Goal: Communication & Community: Answer question/provide support

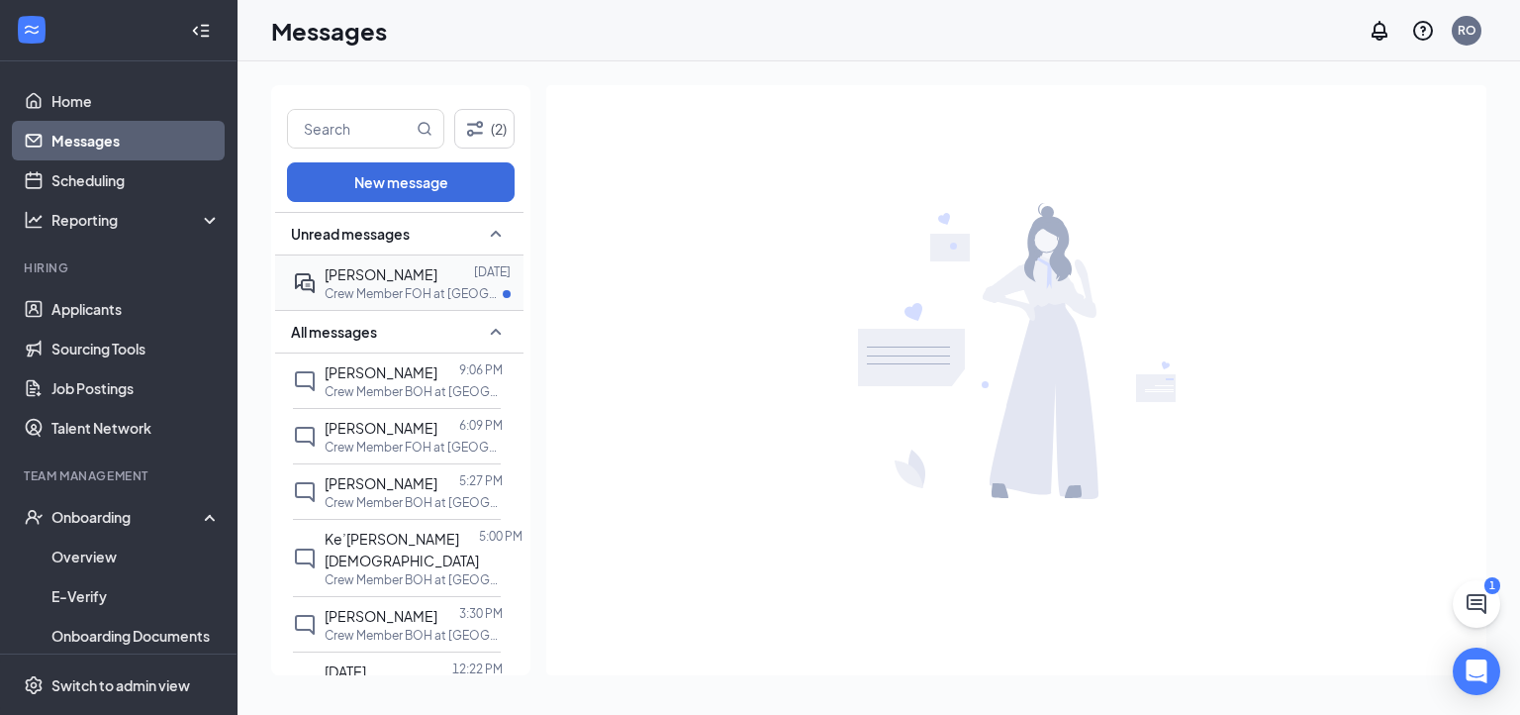
click at [412, 272] on span "[PERSON_NAME]" at bounding box center [381, 274] width 113 height 18
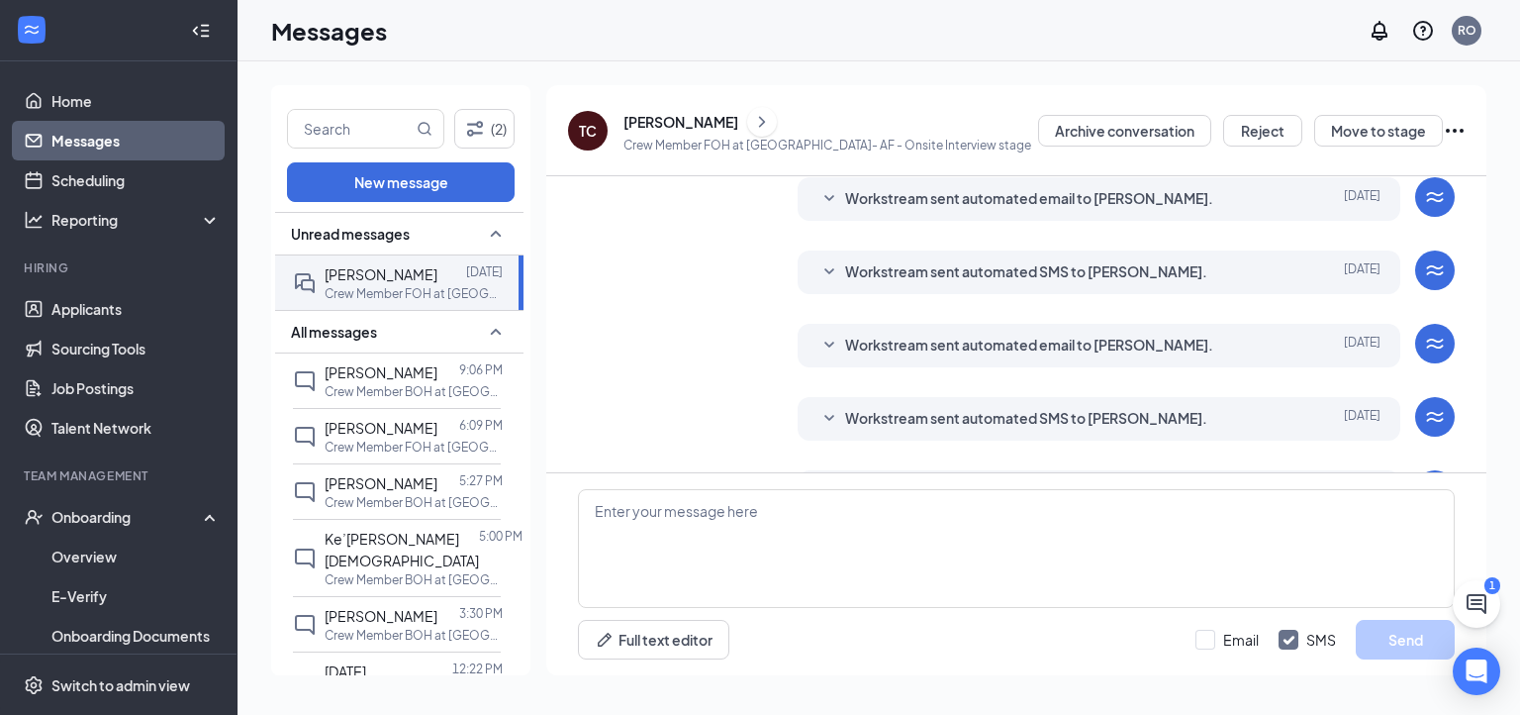
scroll to position [518, 0]
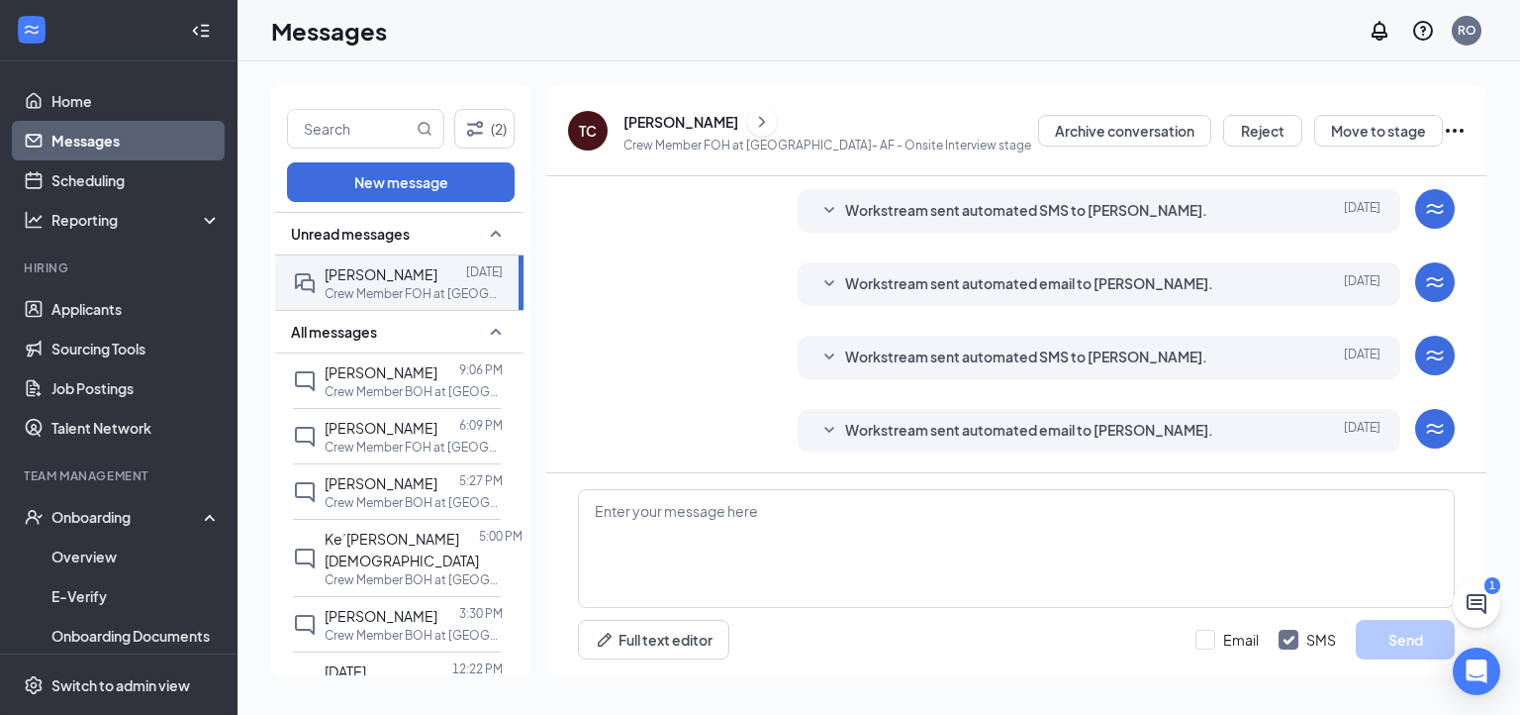
click at [442, 240] on div "Unread messages" at bounding box center [399, 234] width 248 height 44
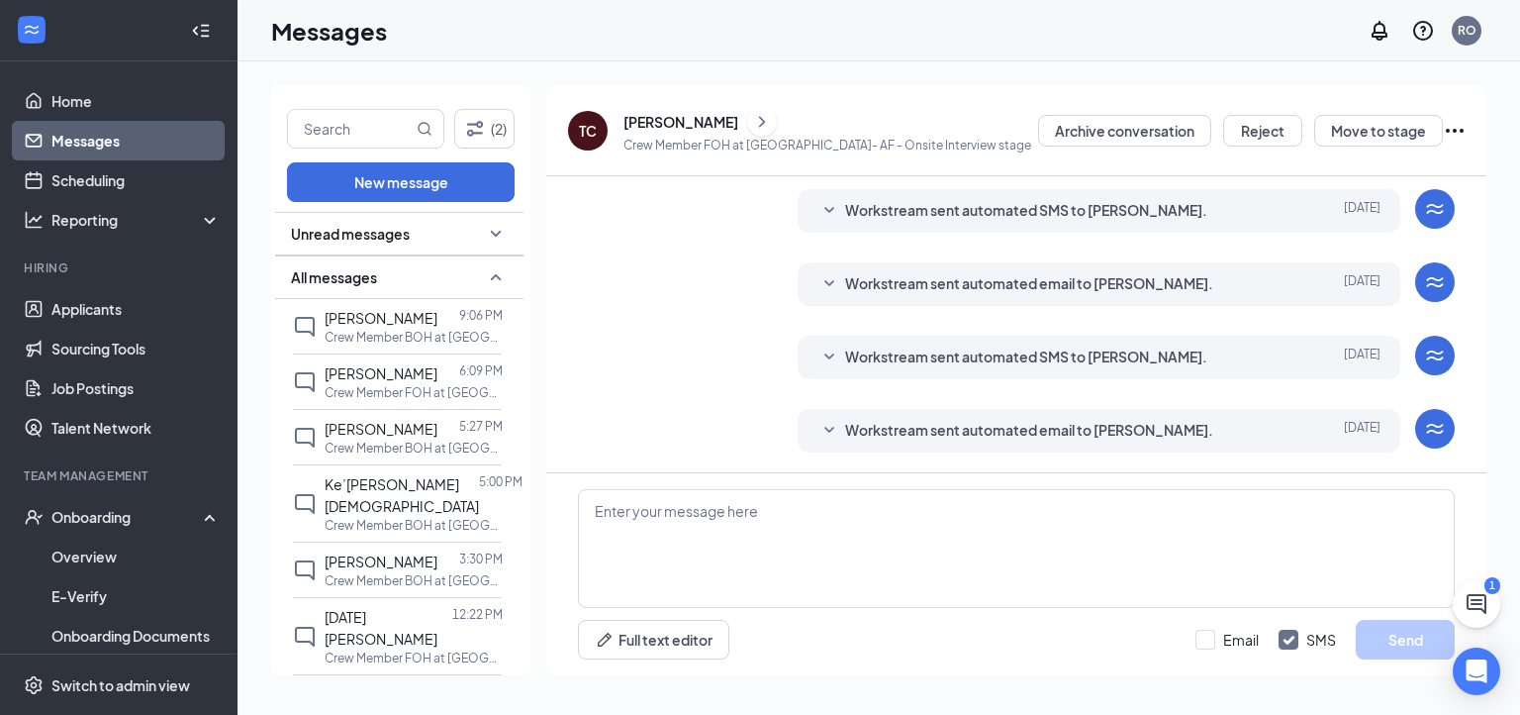
click at [484, 223] on icon "SmallChevronDown" at bounding box center [496, 234] width 24 height 24
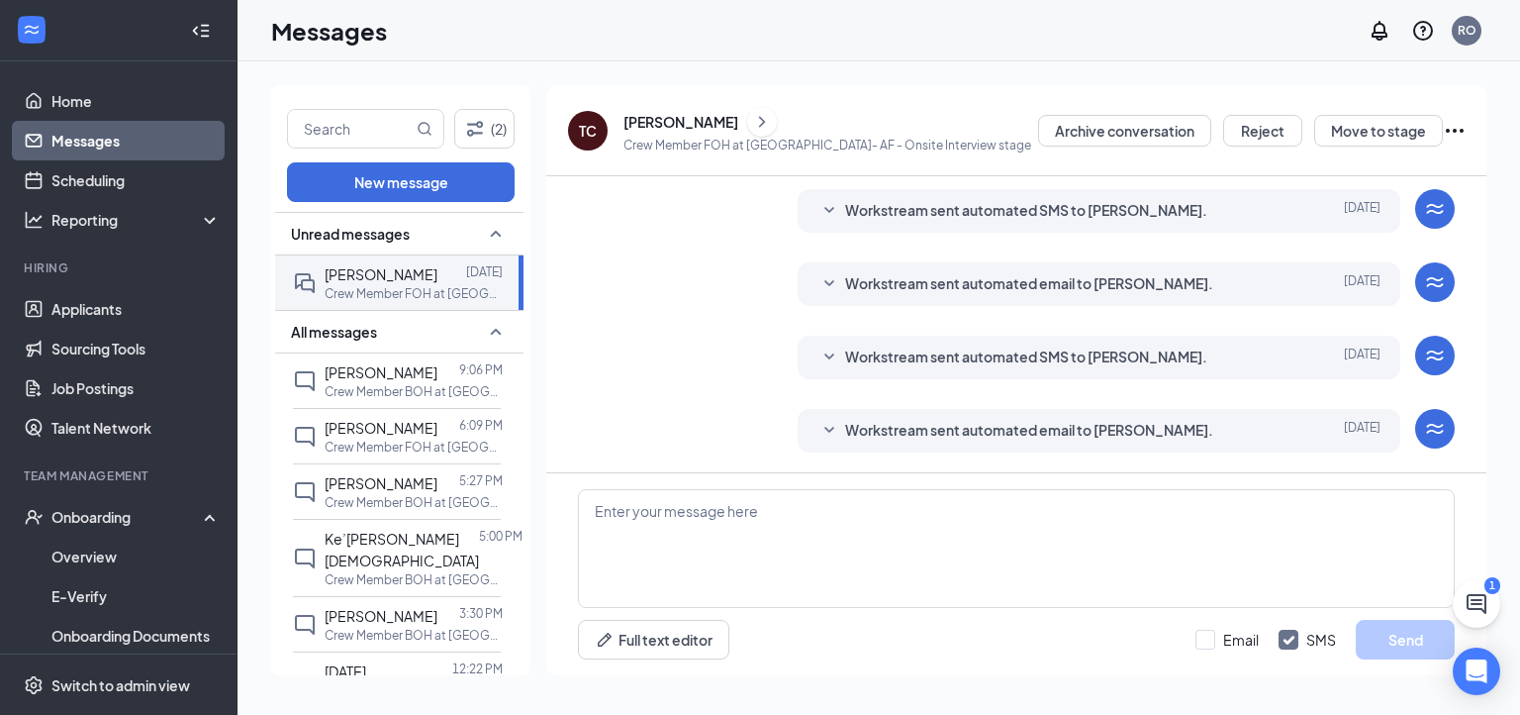
click at [484, 227] on icon "SmallChevronUp" at bounding box center [496, 234] width 24 height 24
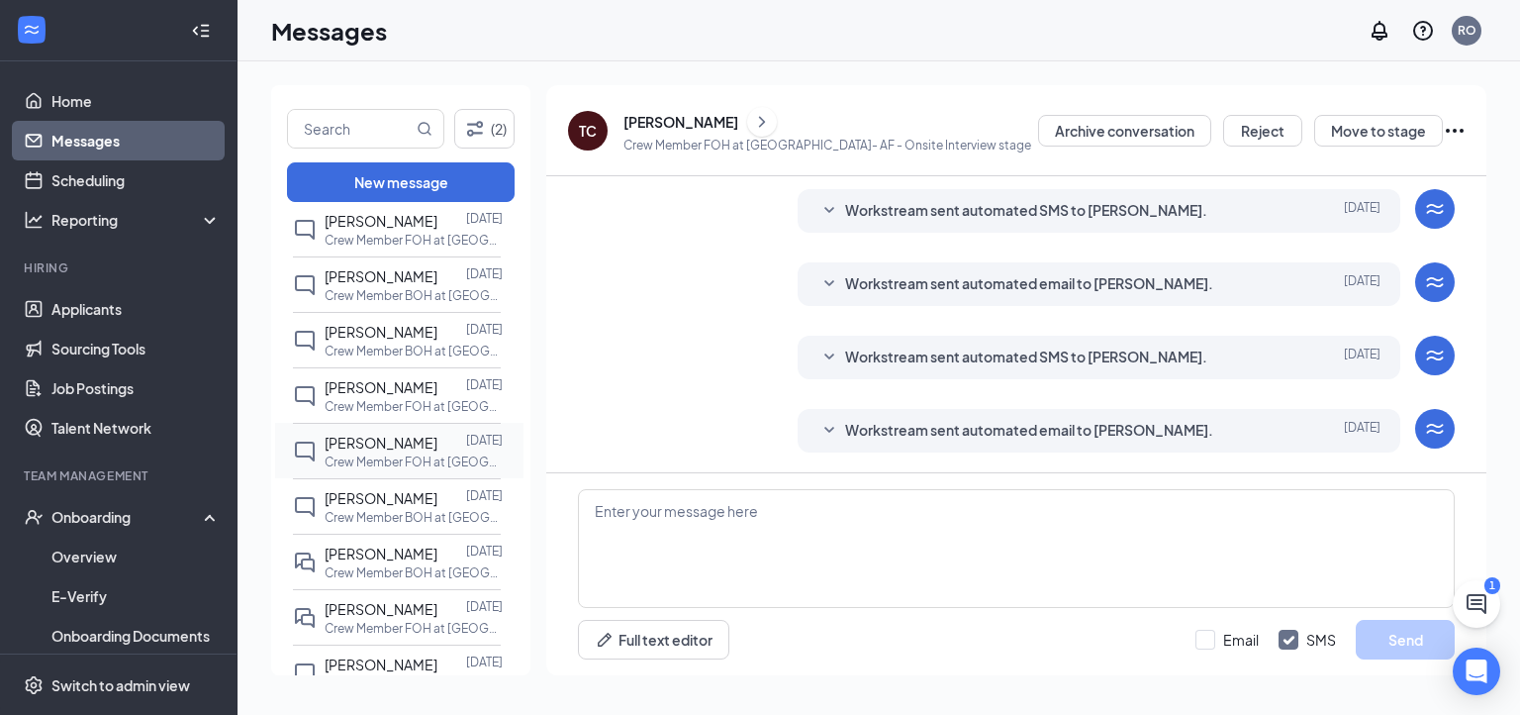
scroll to position [792, 0]
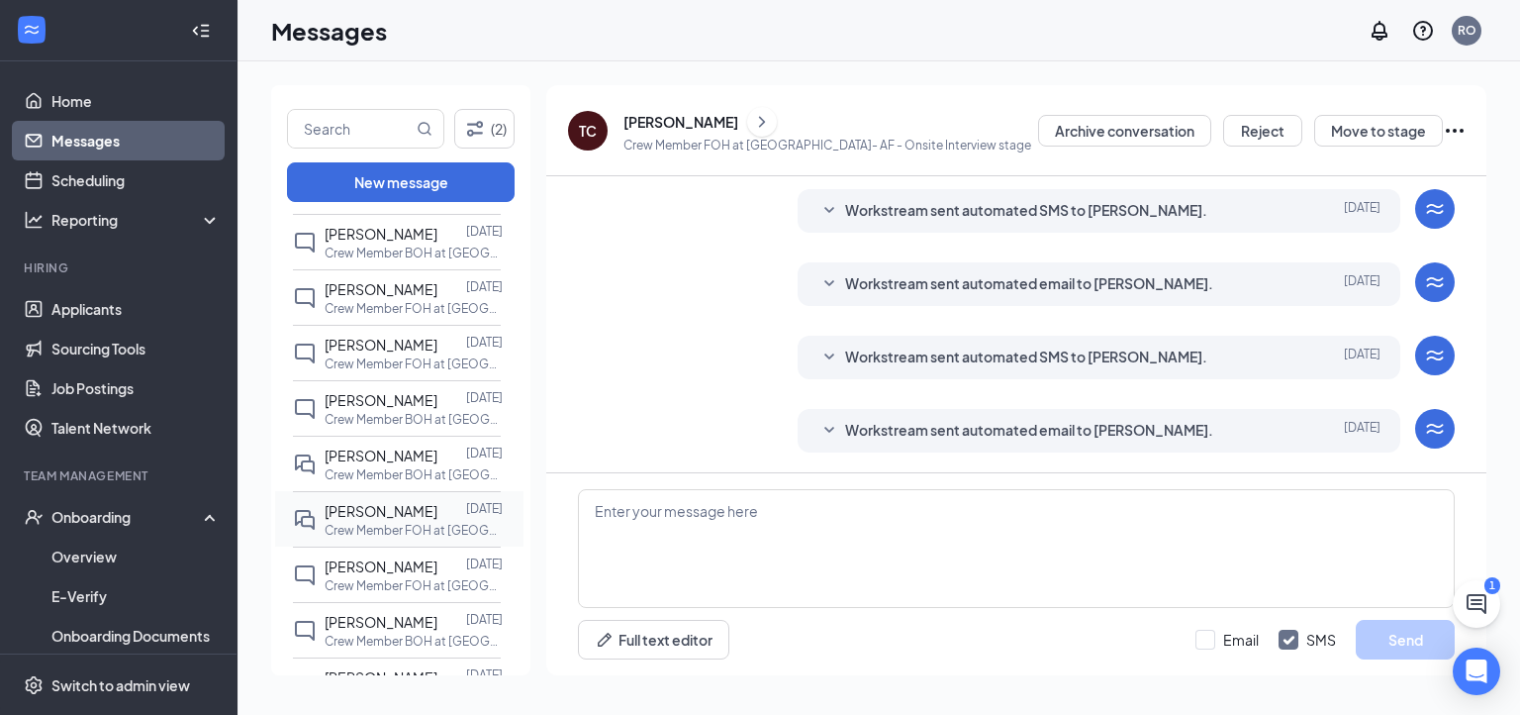
drag, startPoint x: 396, startPoint y: 462, endPoint x: 439, endPoint y: 456, distance: 44.0
click at [399, 502] on span "[PERSON_NAME]" at bounding box center [381, 511] width 113 height 18
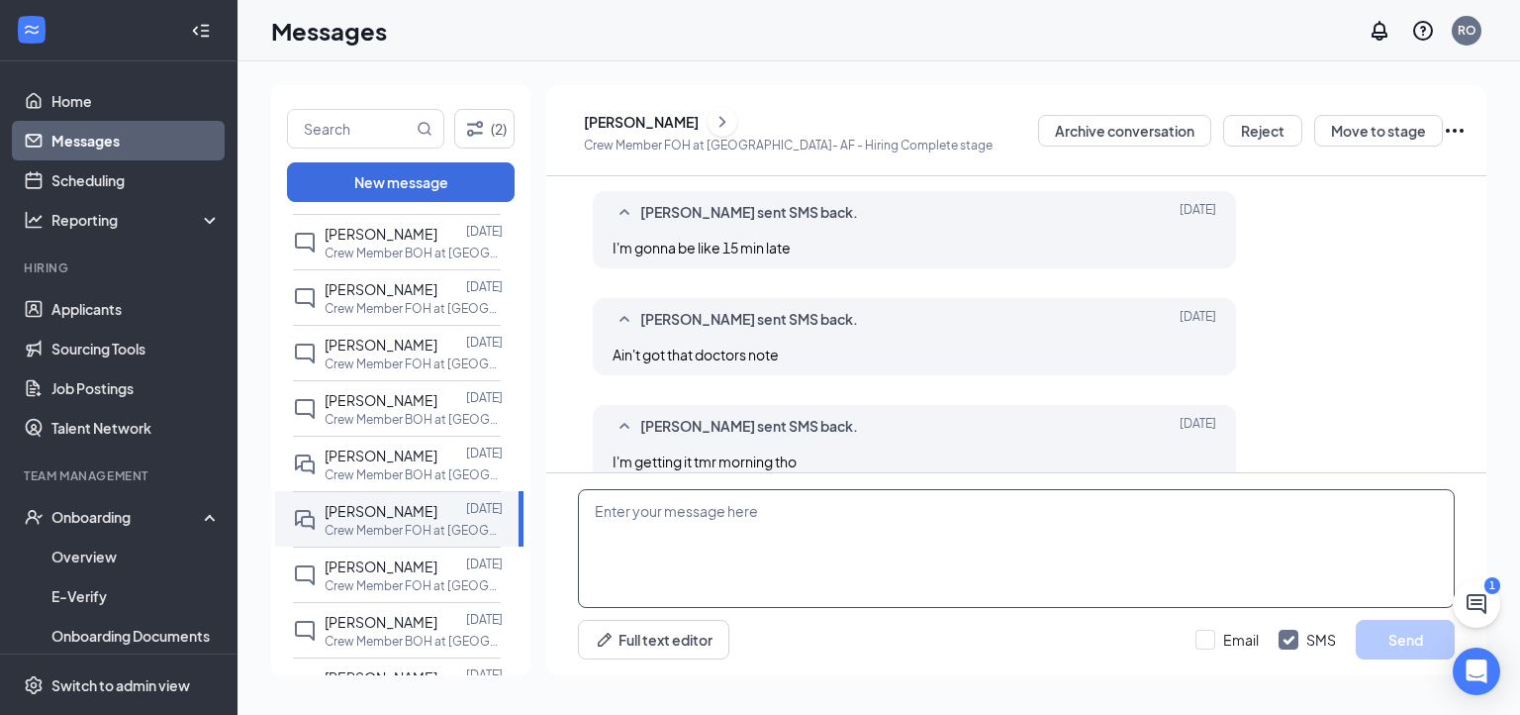
scroll to position [879, 0]
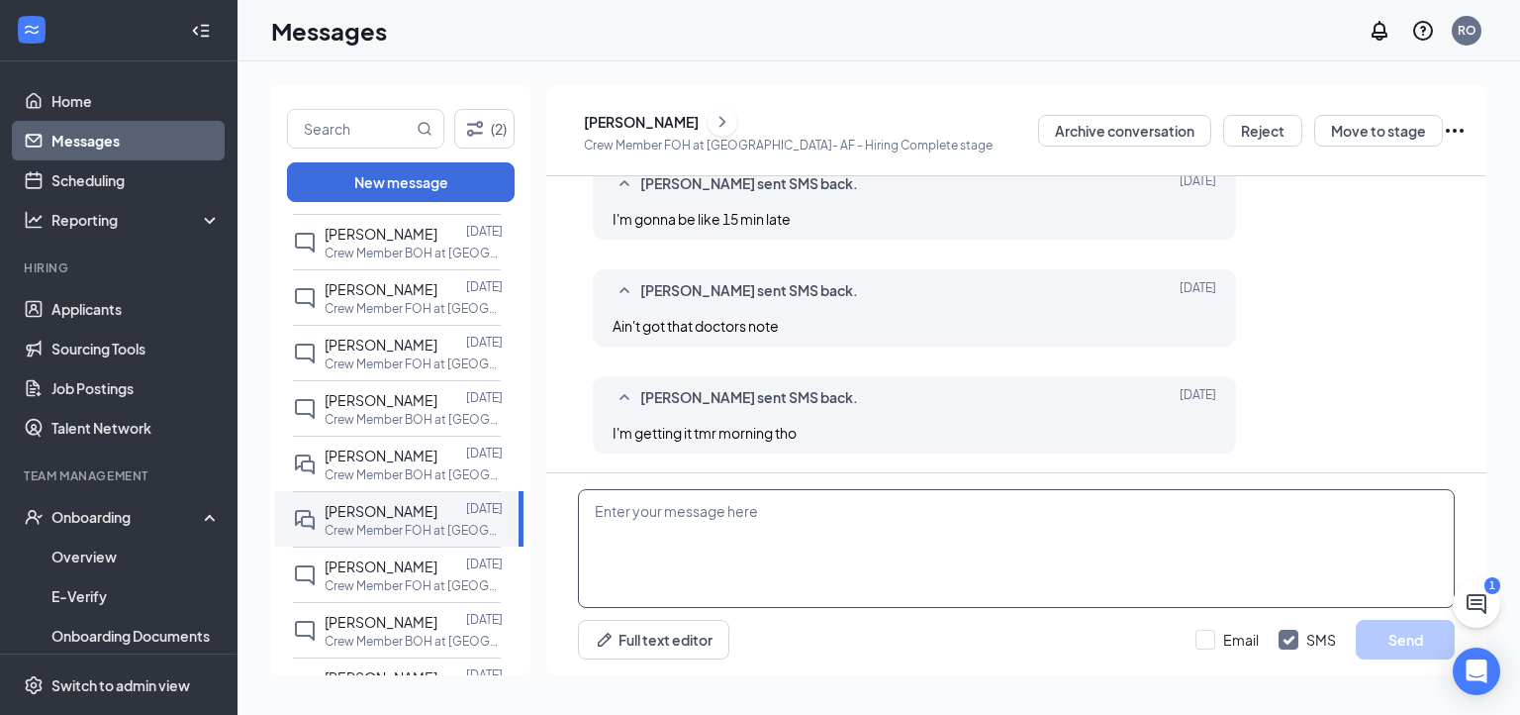
click at [887, 513] on textarea at bounding box center [1016, 548] width 877 height 119
type textarea "Okay you work [DATE] 4-close will you be here."
click at [1430, 642] on button "Send" at bounding box center [1405, 640] width 99 height 40
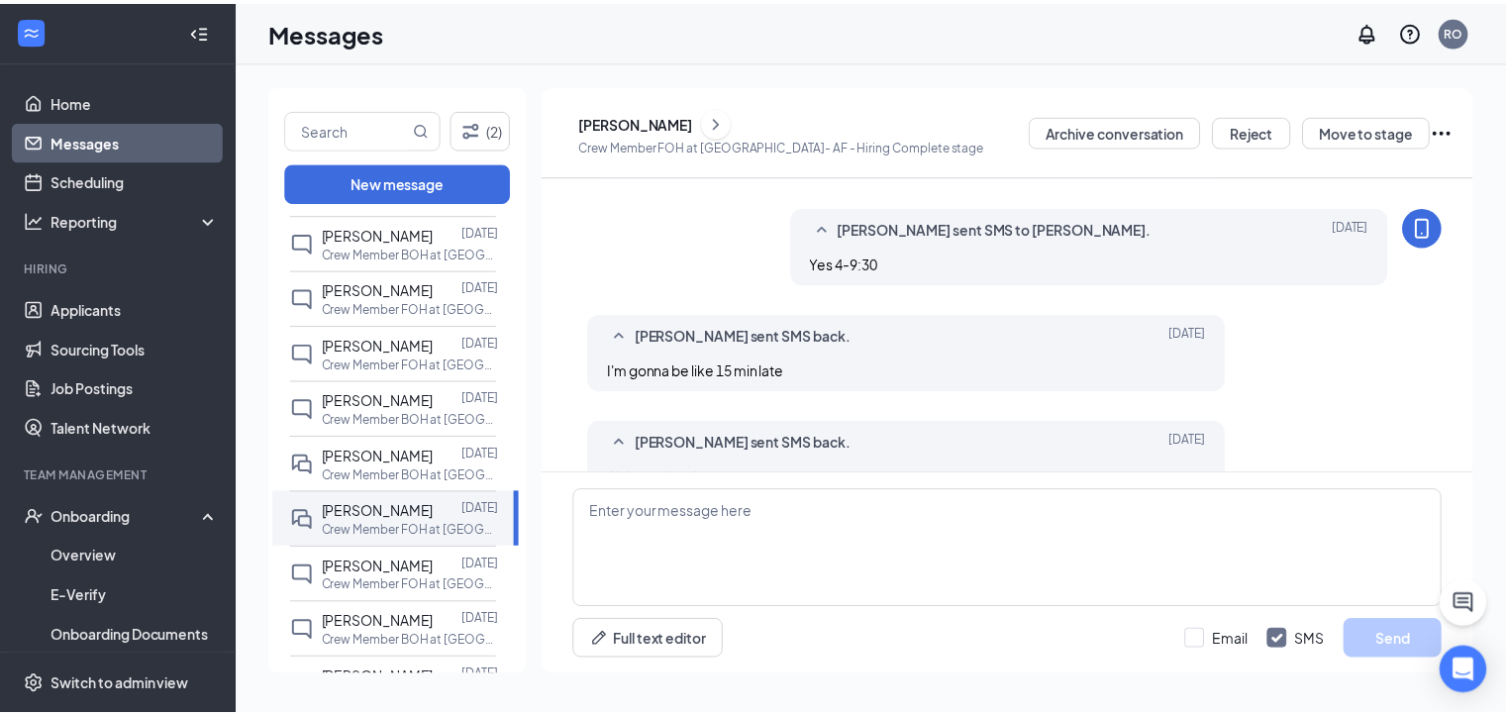
scroll to position [689, 0]
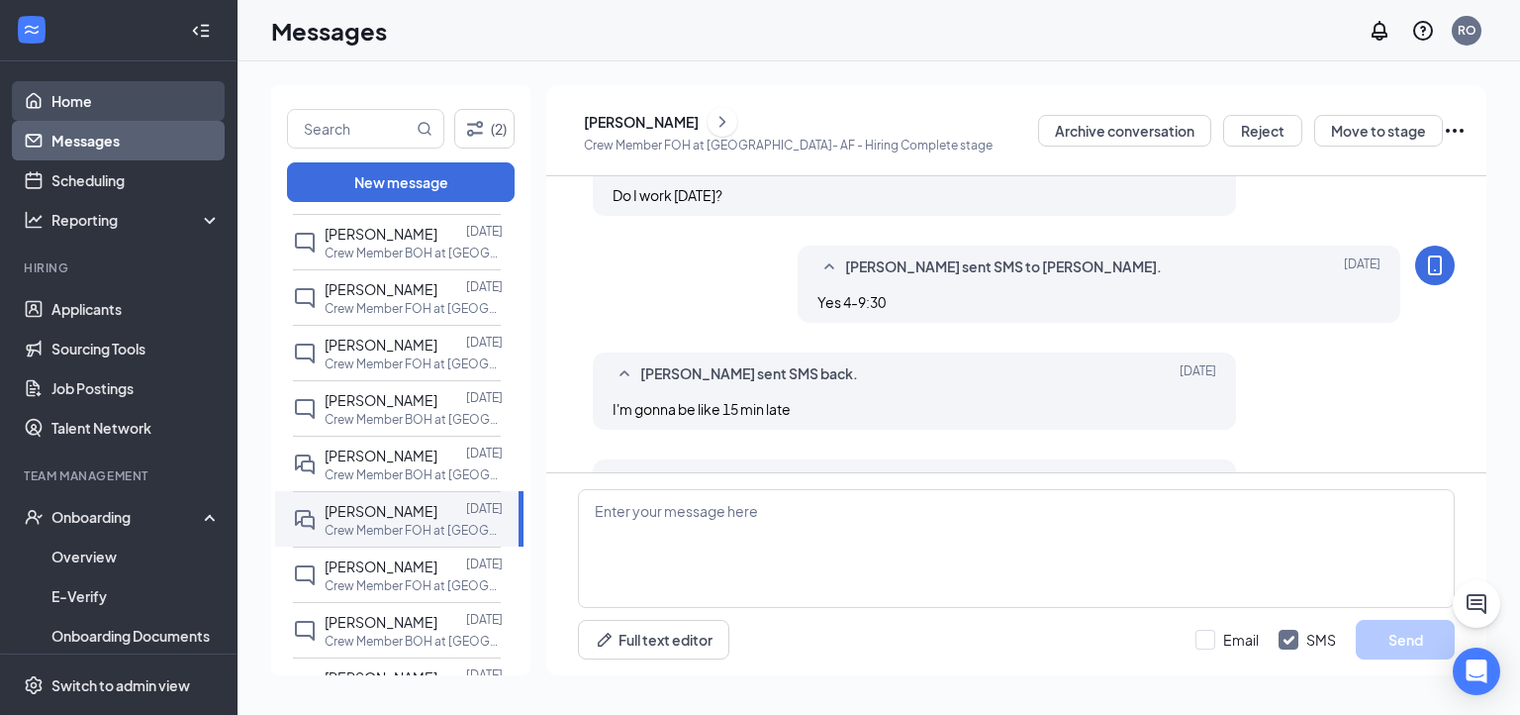
click at [66, 84] on ul "Home Messages Scheduling Reporting Hiring Applicants Sourcing Tools Job Posting…" at bounding box center [118, 485] width 237 height 849
drag, startPoint x: 66, startPoint y: 84, endPoint x: 62, endPoint y: 101, distance: 17.3
click at [62, 101] on link "Home" at bounding box center [135, 101] width 169 height 40
